Goal: Task Accomplishment & Management: Complete application form

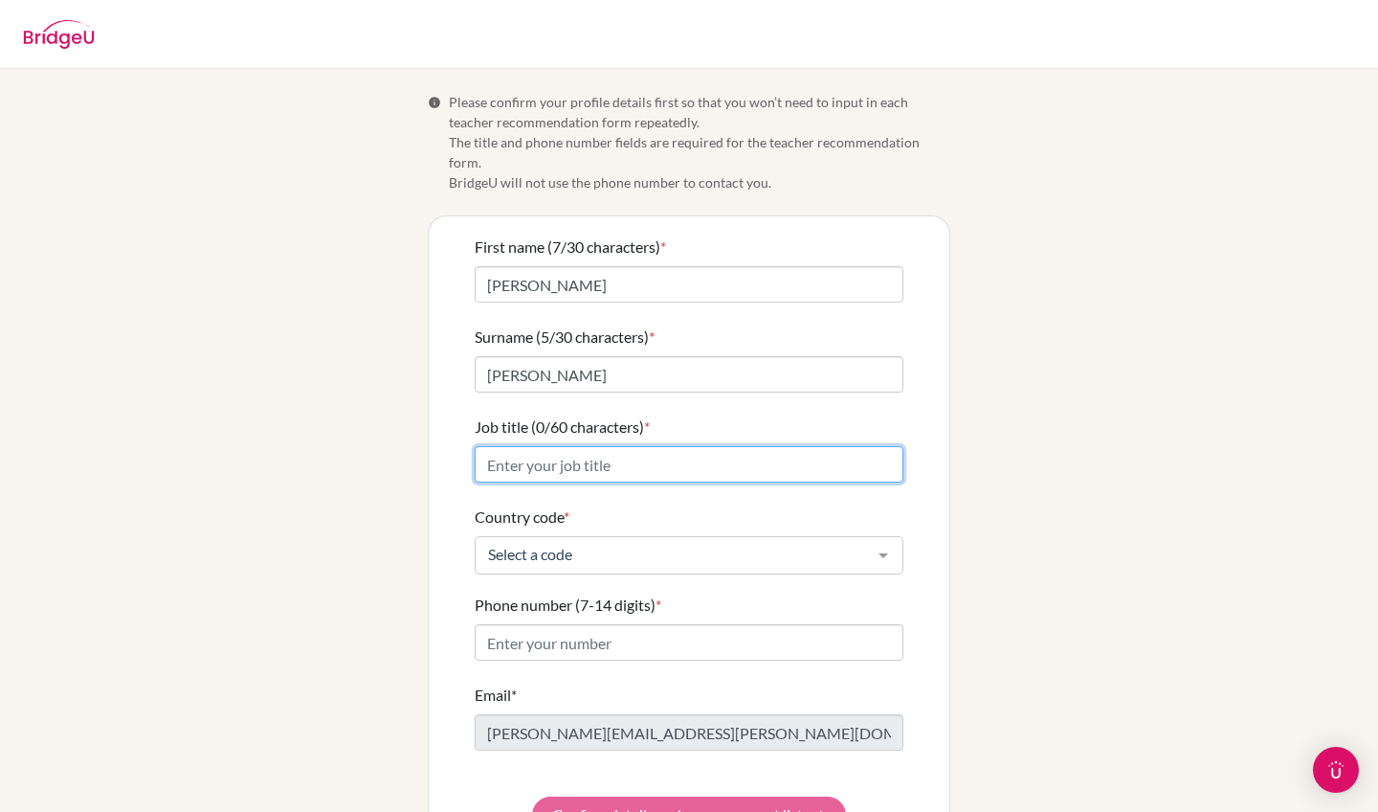
click at [596, 447] on input "Job title (0/60 characters) *" at bounding box center [689, 464] width 429 height 36
type input "IBDP French B SL Teacher and MYP Teacher of French and HOD l"
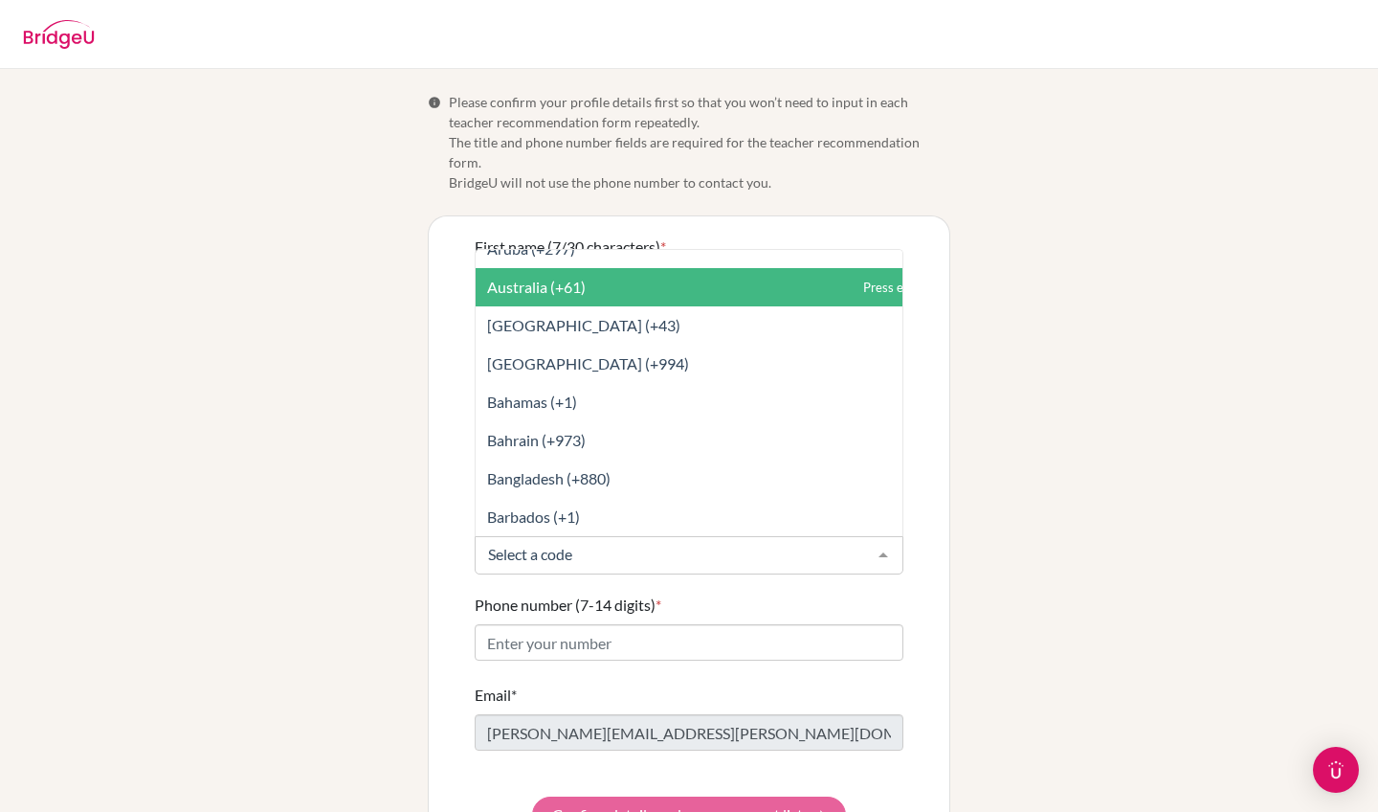
scroll to position [443, 0]
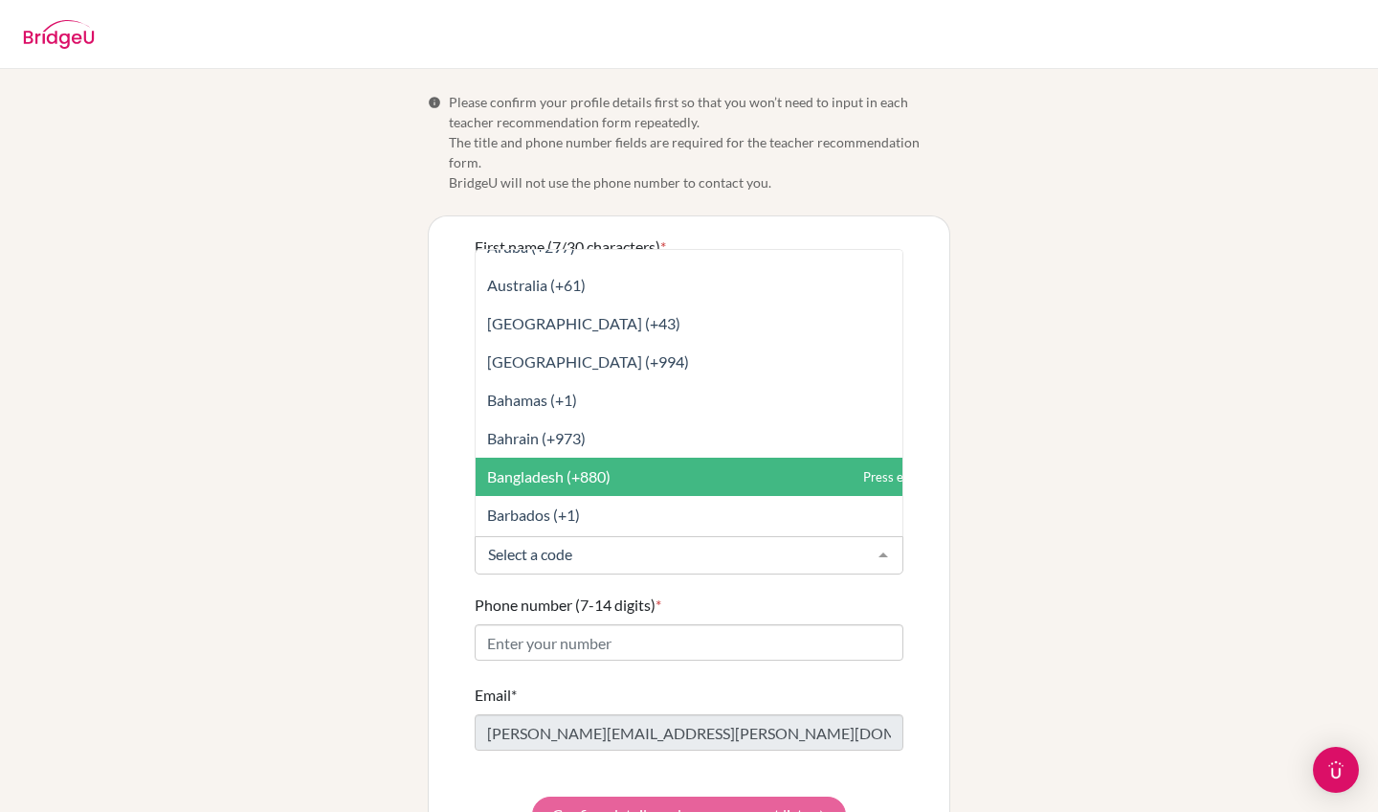
click at [604, 467] on span "Bangladesh (+880)" at bounding box center [548, 476] width 123 height 18
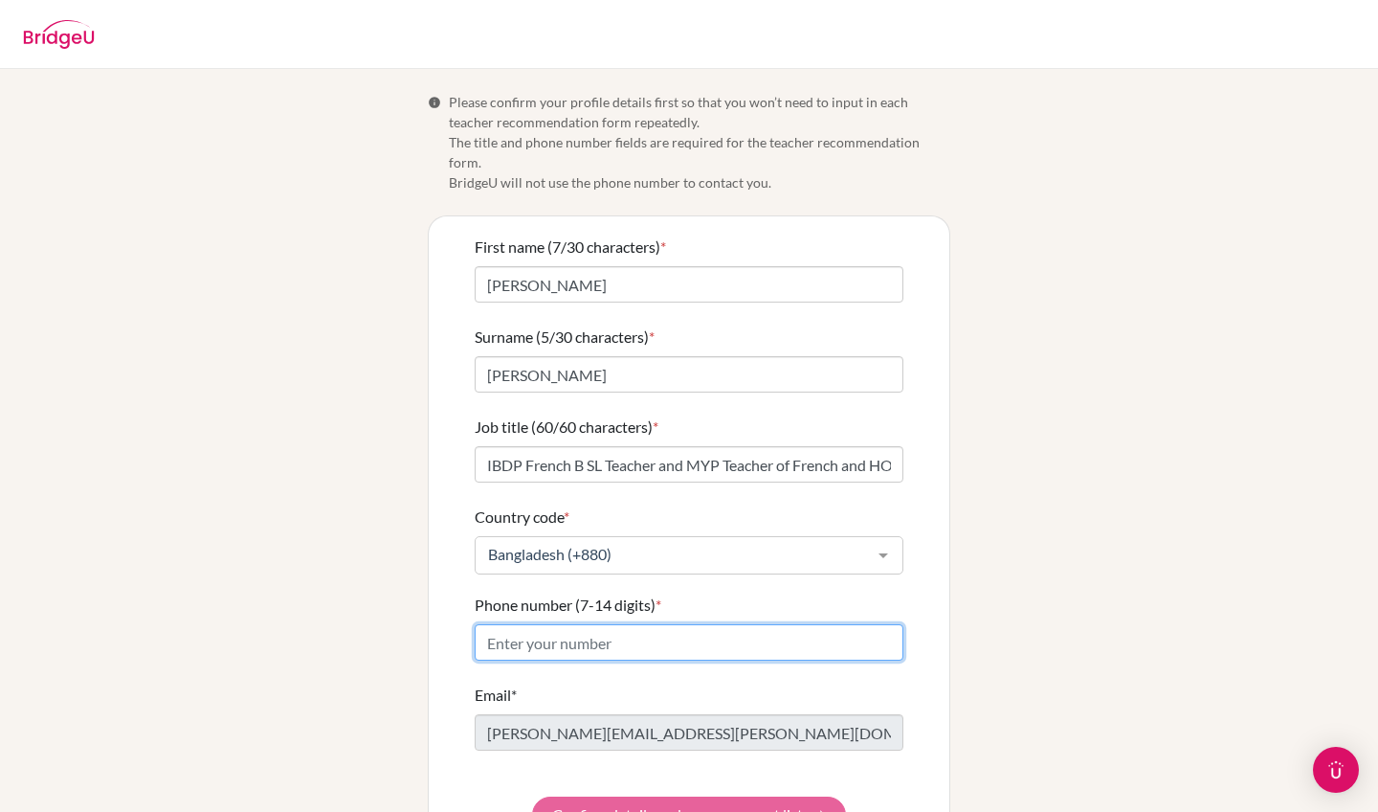
click at [546, 624] on input "Phone number (7-14 digits) *" at bounding box center [689, 642] width 429 height 36
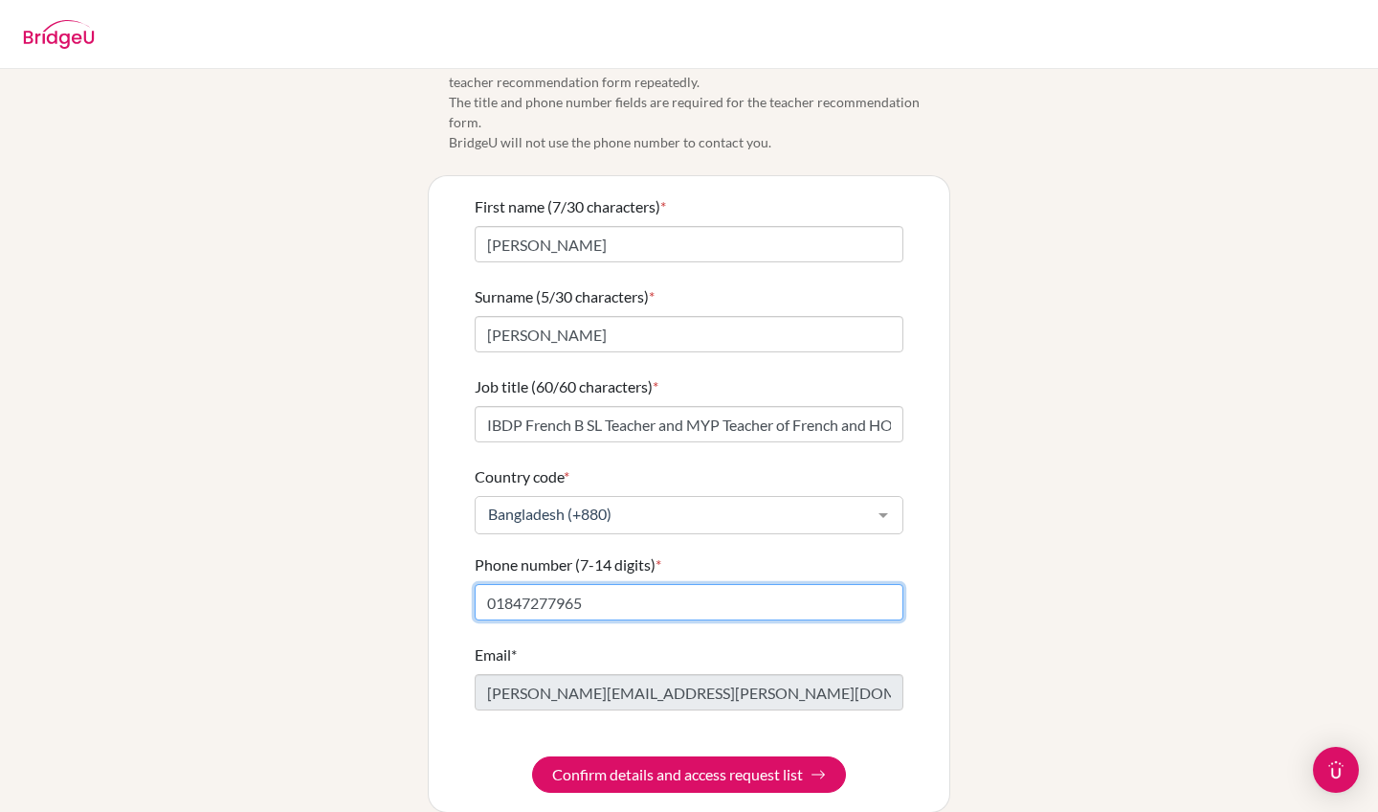
scroll to position [44, 0]
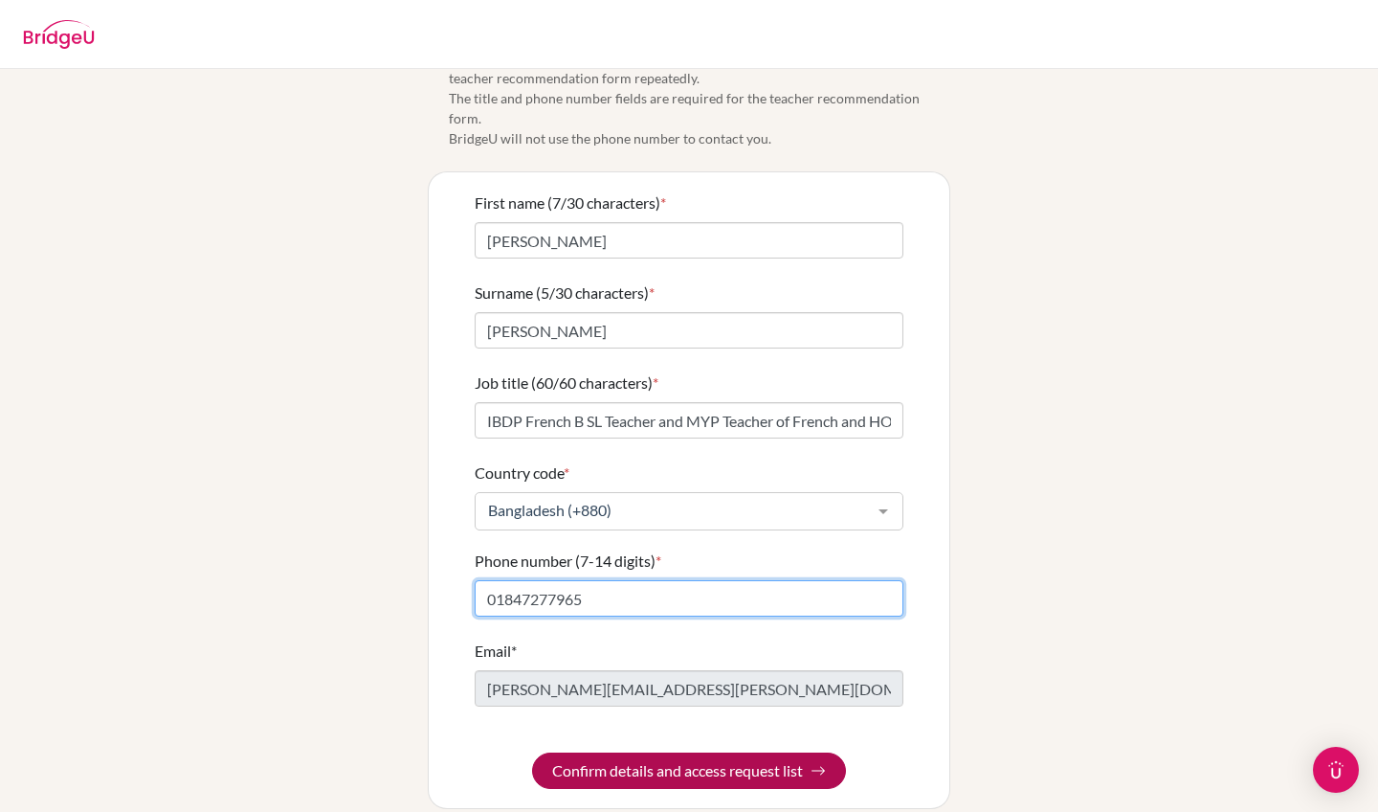
type input "01847277965"
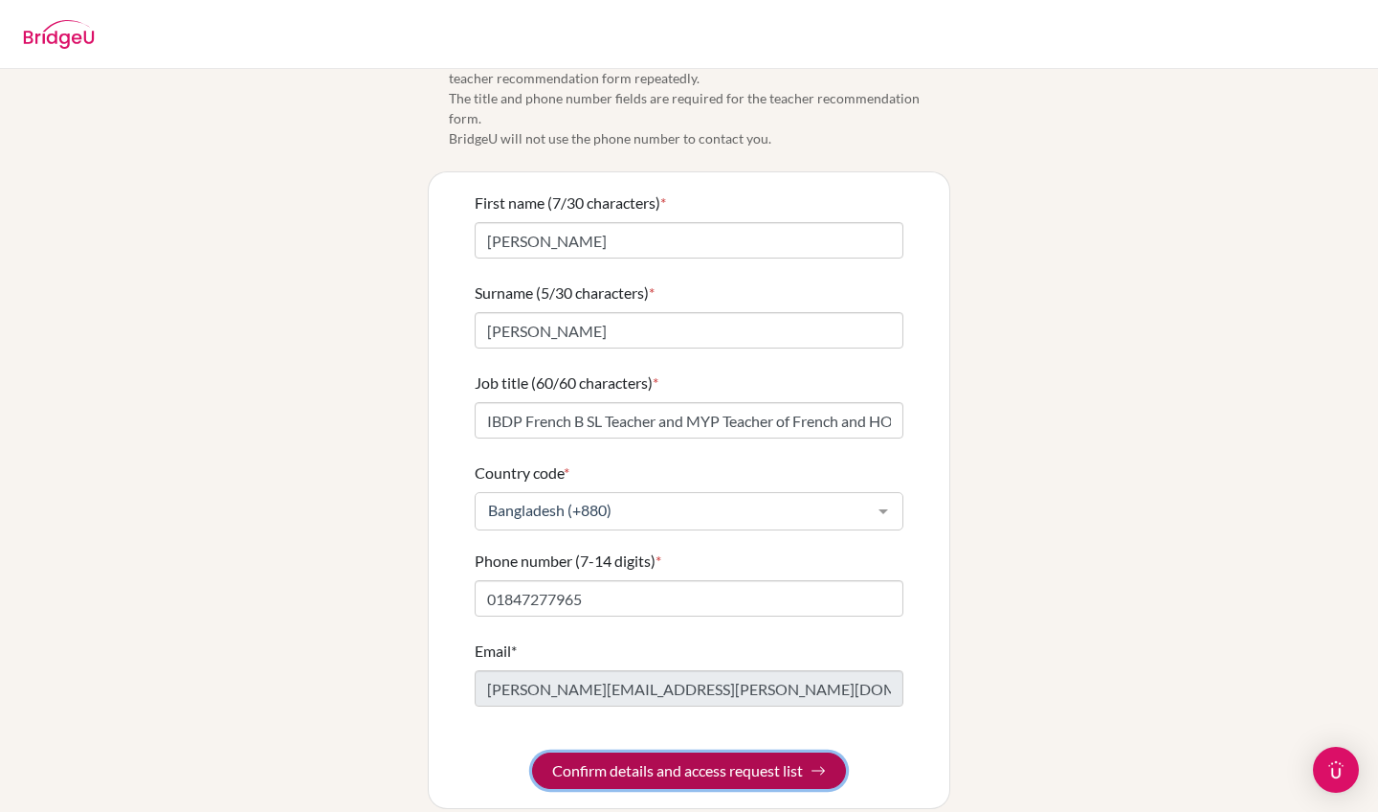
click at [628, 757] on button "Confirm details and access request list" at bounding box center [689, 770] width 314 height 36
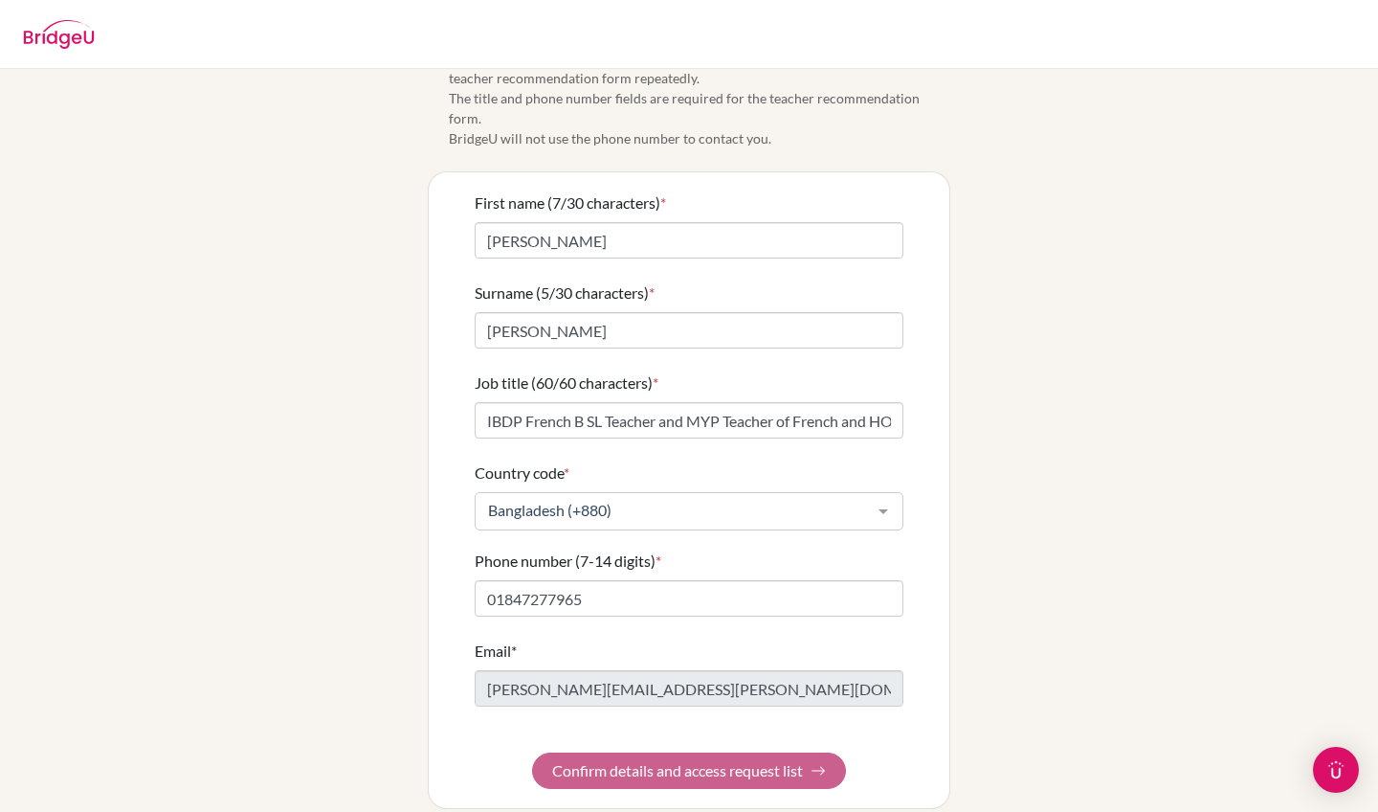
scroll to position [0, 0]
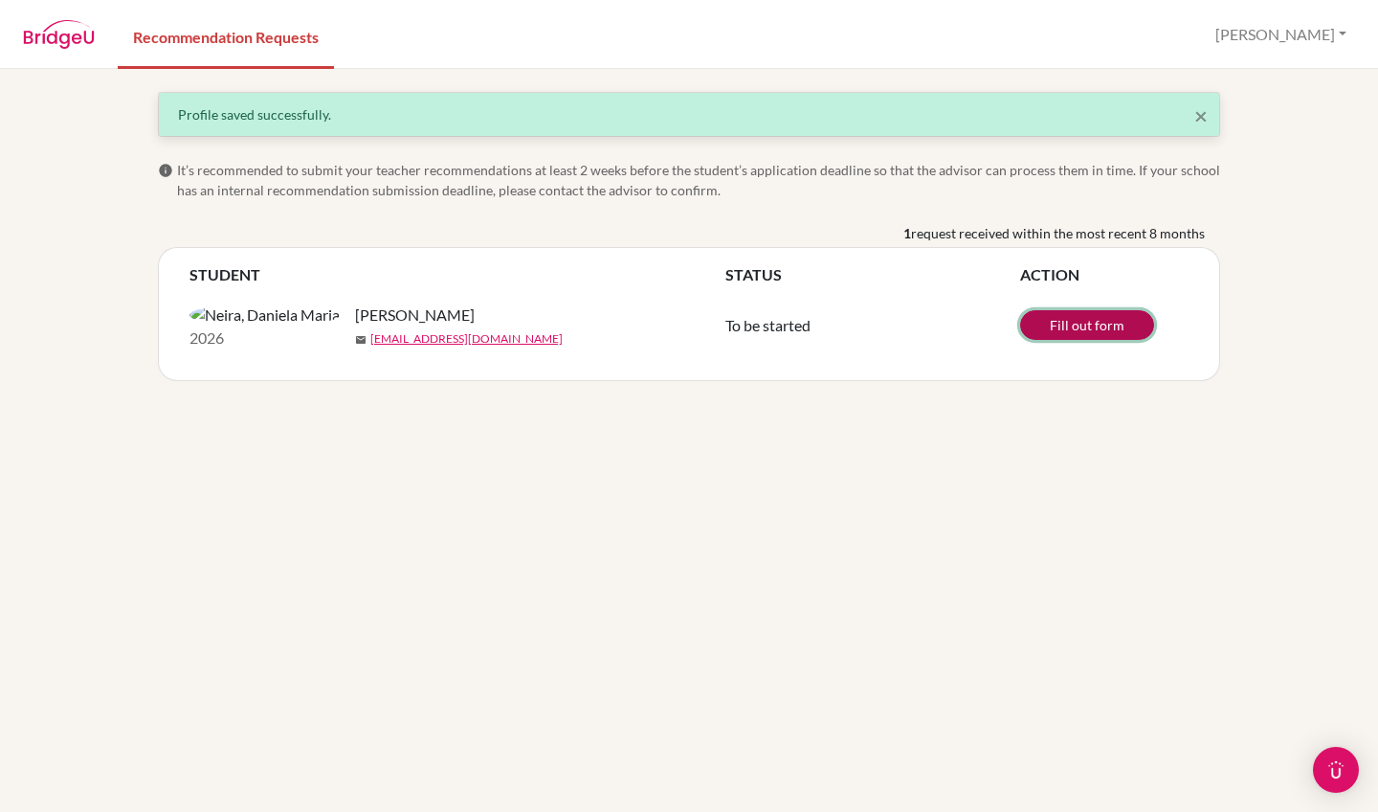
click at [1078, 339] on link "Fill out form" at bounding box center [1087, 325] width 134 height 30
